Goal: Information Seeking & Learning: Learn about a topic

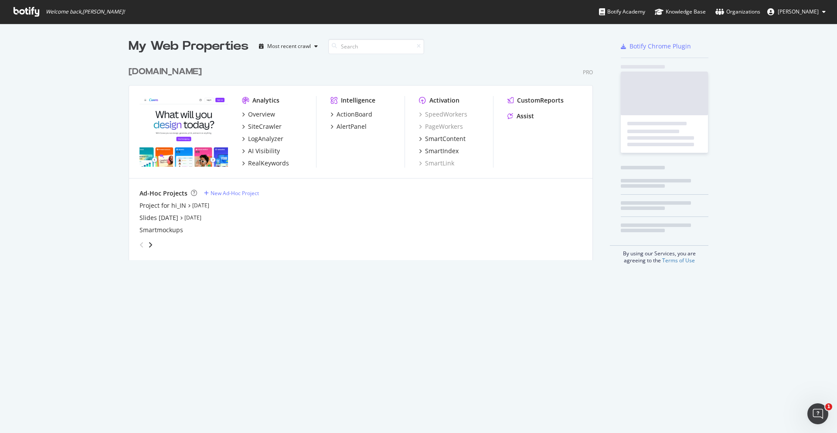
scroll to position [205, 471]
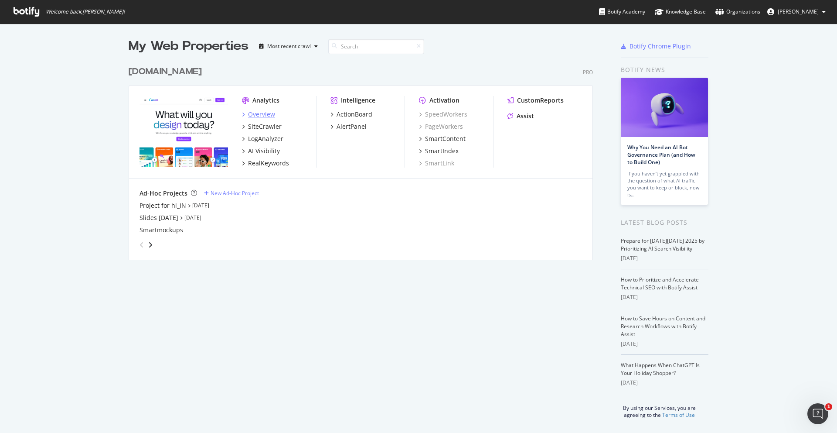
click at [274, 114] on div "Overview" at bounding box center [261, 114] width 27 height 9
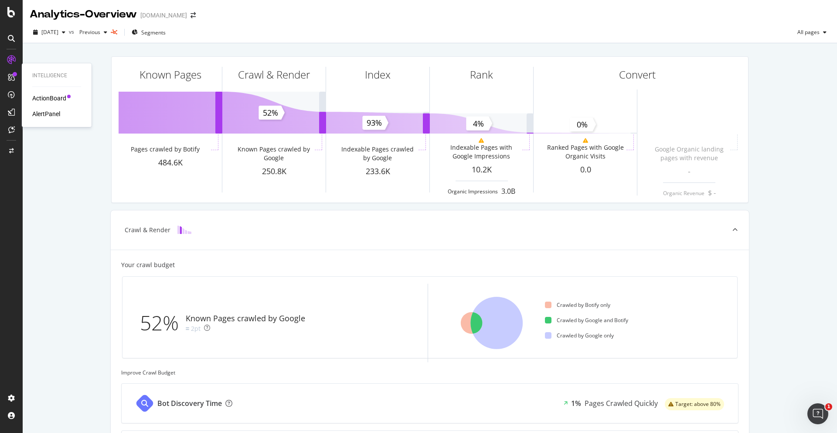
click at [53, 99] on div "ActionBoard" at bounding box center [49, 98] width 34 height 9
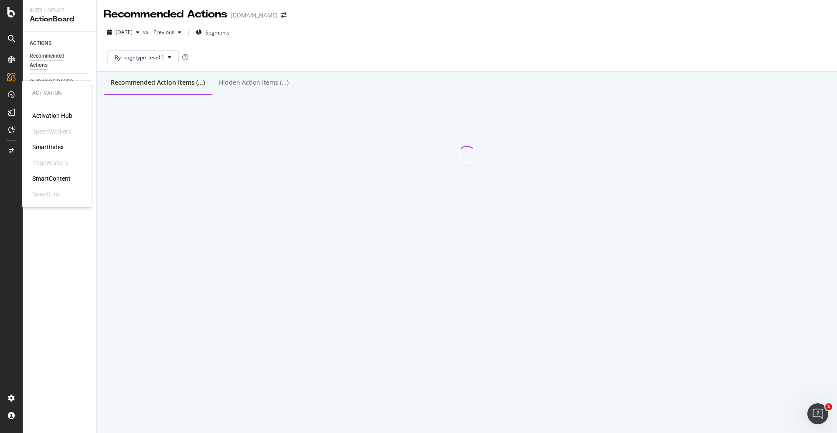
click at [10, 93] on icon at bounding box center [11, 94] width 7 height 7
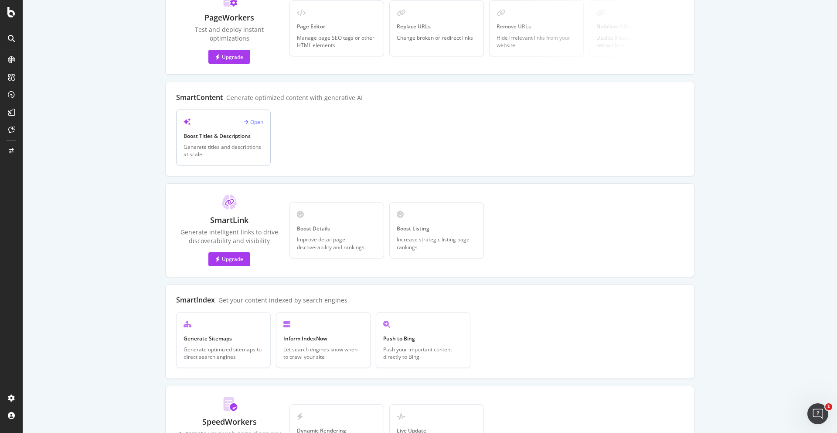
scroll to position [144, 0]
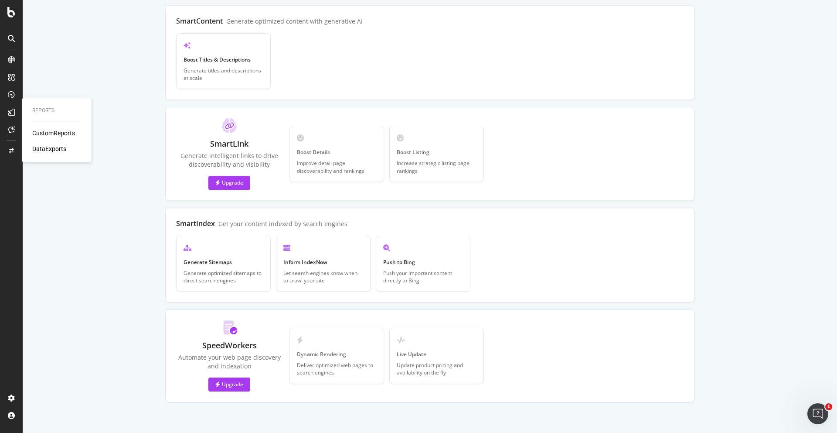
click at [65, 129] on div "CustomReports" at bounding box center [53, 133] width 43 height 9
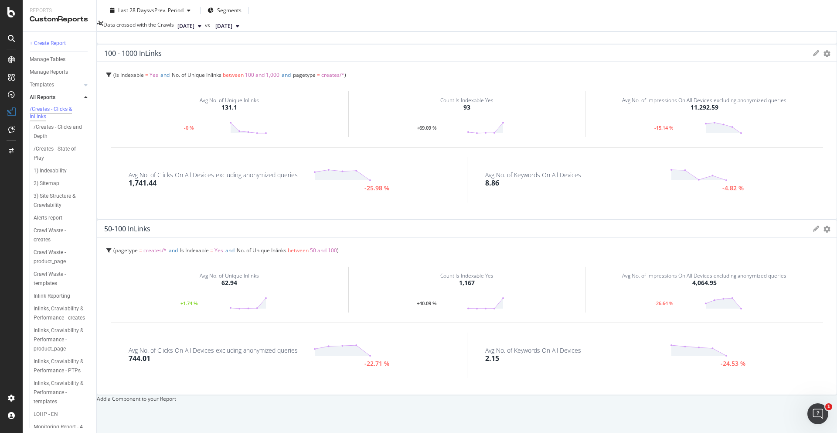
scroll to position [506, 0]
click at [44, 175] on div "1) Indexability" at bounding box center [50, 170] width 33 height 9
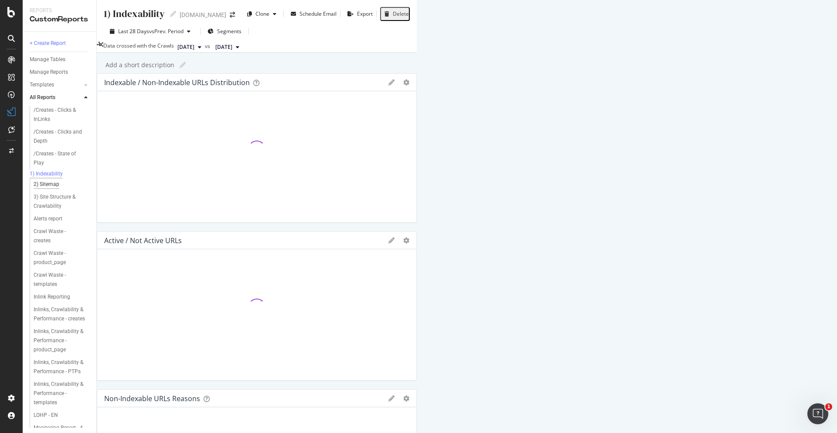
click at [55, 189] on div "2) Sitemap" at bounding box center [47, 184] width 26 height 9
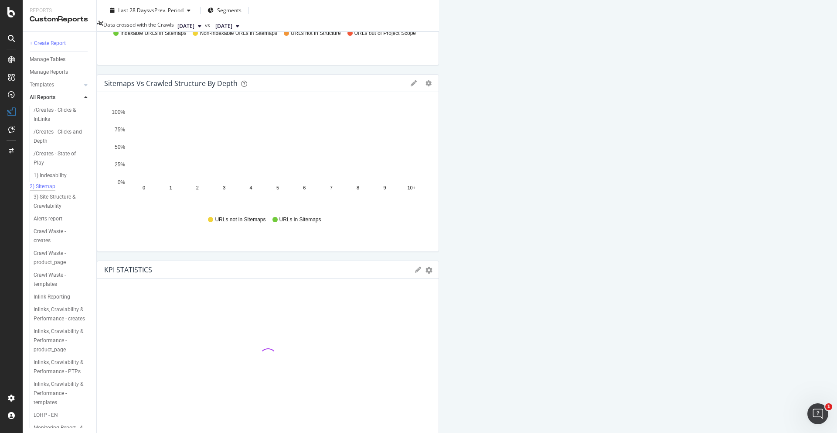
scroll to position [301, 0]
